Goal: Register for event/course

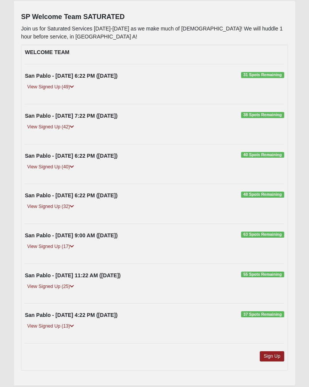
scroll to position [90, 0]
click at [270, 156] on span "40 Spots Remaining" at bounding box center [262, 155] width 43 height 6
click at [267, 78] on div "San Pablo - [DATE] 6:22 PM ([DATE]) 31 Spots Remaining" at bounding box center [154, 76] width 270 height 8
click at [269, 73] on span "31 Spots Remaining" at bounding box center [262, 75] width 43 height 6
click at [73, 78] on strong "San Pablo - [DATE] 6:22 PM ([DATE])" at bounding box center [71, 76] width 93 height 6
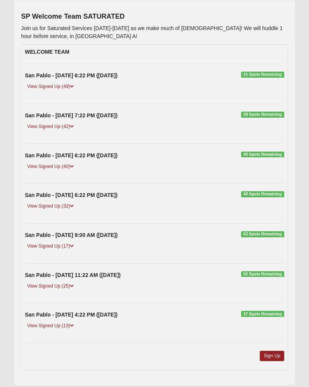
click at [83, 78] on strong "San Pablo - [DATE] 6:22 PM ([DATE])" at bounding box center [71, 76] width 93 height 6
click at [269, 77] on div "San Pablo - [DATE] 6:22 PM ([DATE]) 31 Spots Remaining" at bounding box center [154, 76] width 270 height 8
click at [269, 68] on div "WELCOME TEAM [GEOGRAPHIC_DATA] - [DATE] 6:22 PM ([DATE]) 31 Spots Remaining Vie…" at bounding box center [154, 208] width 267 height 326
click at [274, 360] on link "Sign Up" at bounding box center [271, 356] width 24 height 10
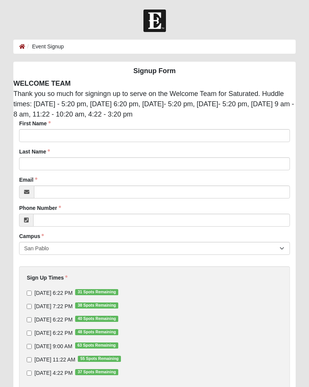
click at [27, 298] on div "[DATE] 6:22 PM 31 Spots Remaining [DATE] 7:22 PM 38 Spots Remaining [DATE] 6:22…" at bounding box center [154, 333] width 255 height 88
click at [29, 296] on input "[DATE] 6:22 PM 31 Spots Remaining" at bounding box center [29, 293] width 5 height 5
checkbox input "true"
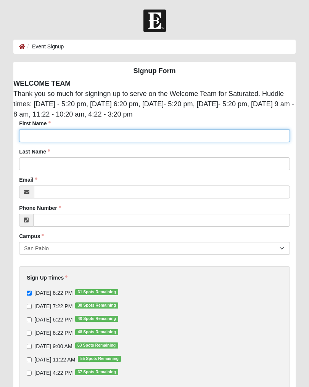
click at [34, 141] on input "First Name" at bounding box center [154, 135] width 270 height 13
type input "Kathleen"
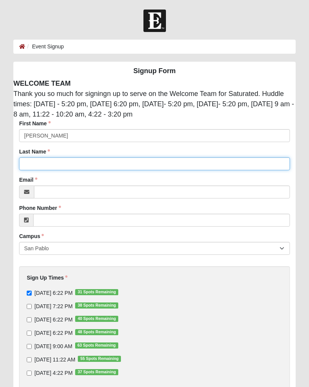
type input "Wilson"
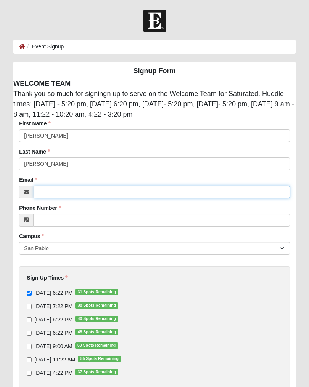
type input "katfwilson@aol.com"
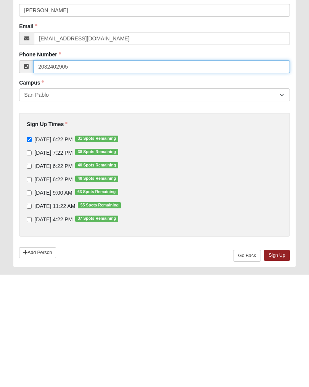
scroll to position [62, 0]
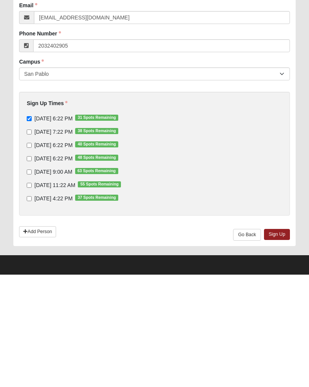
click at [48, 339] on link "Add Person" at bounding box center [37, 344] width 37 height 11
type input "(203) 240-2905"
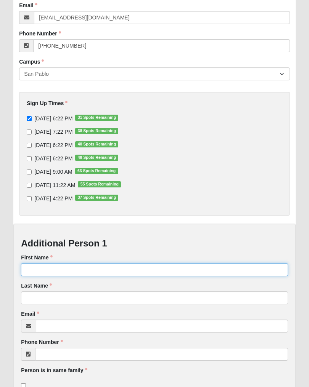
click at [60, 269] on input "First Name" at bounding box center [154, 269] width 267 height 13
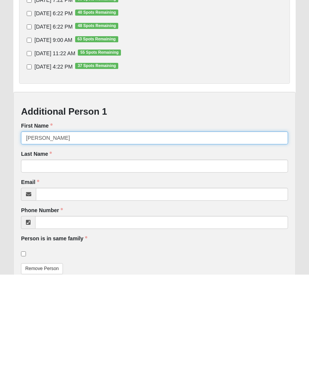
type input "Joseph"
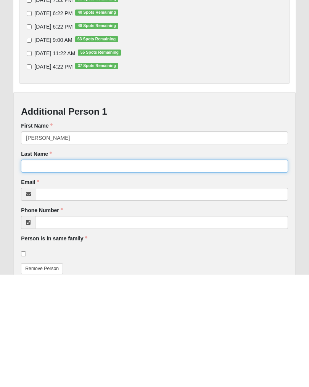
click at [54, 272] on input "Last Name" at bounding box center [154, 278] width 267 height 13
type input "Wilson"
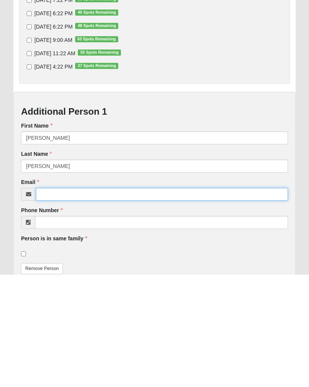
click at [53, 300] on input "Email" at bounding box center [162, 306] width 252 height 13
type input "jdwil@aol.com"
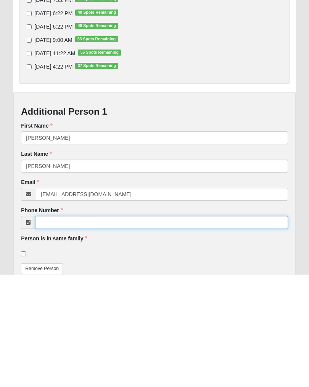
click at [66, 328] on input "Phone Number" at bounding box center [161, 334] width 253 height 13
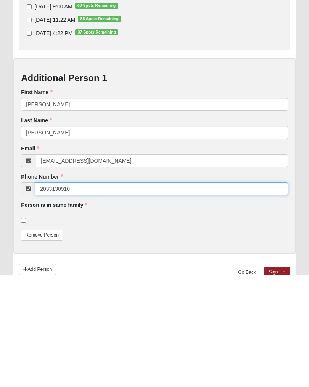
type input "2033130910"
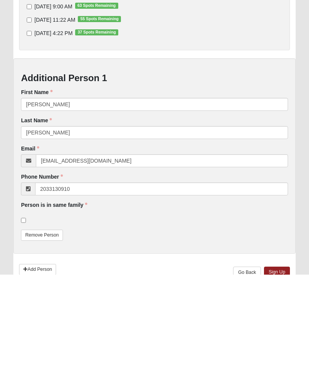
click at [26, 330] on input "checkbox" at bounding box center [23, 332] width 5 height 5
checkbox input "true"
type input "(203) 313-0910"
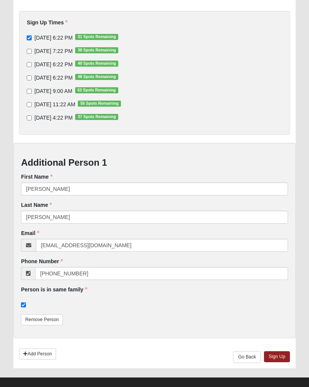
click at [283, 358] on link "Sign Up" at bounding box center [277, 356] width 26 height 11
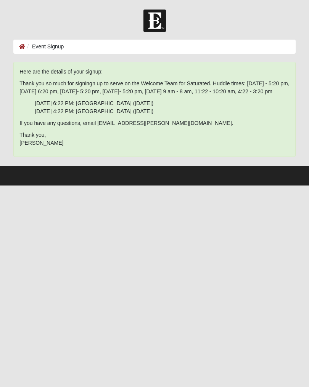
scroll to position [0, 0]
